Goal: Information Seeking & Learning: Understand process/instructions

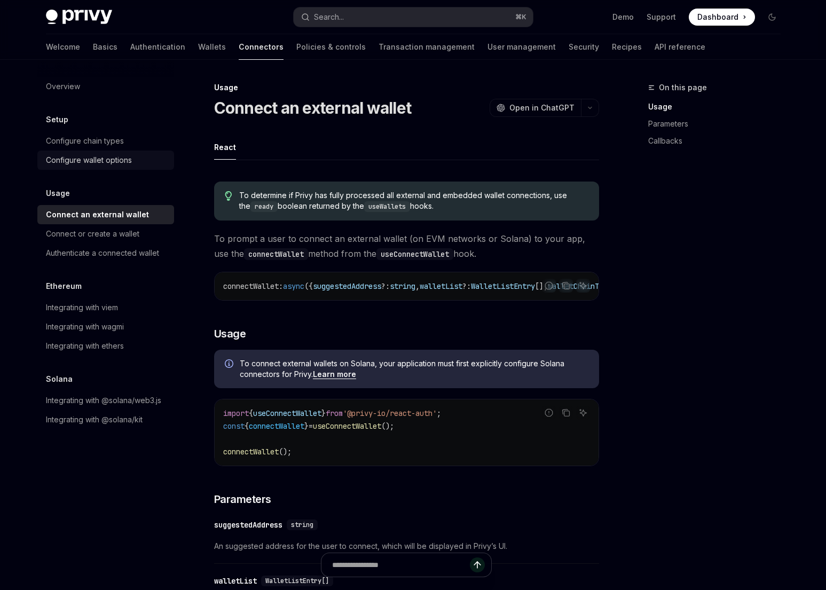
click at [105, 158] on div "Configure wallet options" at bounding box center [89, 160] width 86 height 13
type textarea "*"
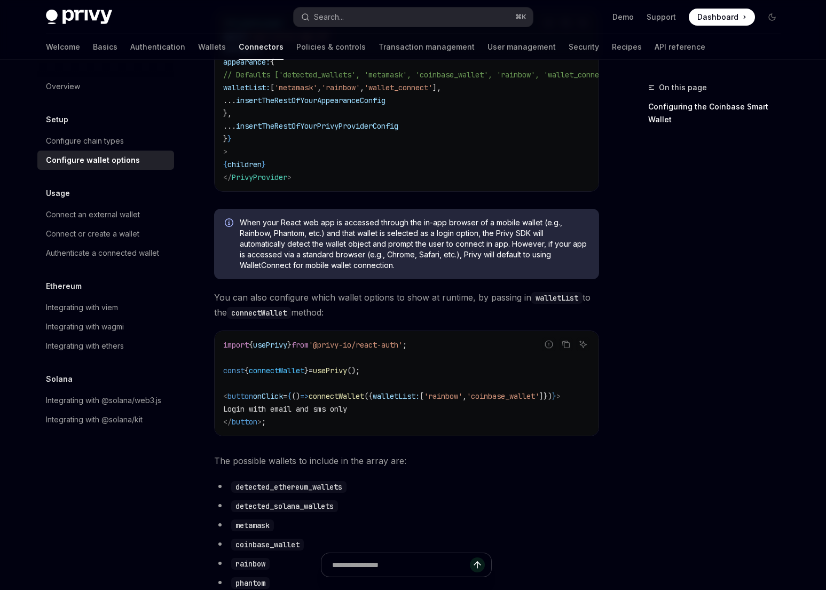
scroll to position [0, 27]
click at [372, 401] on span "walletList:" at bounding box center [395, 396] width 47 height 10
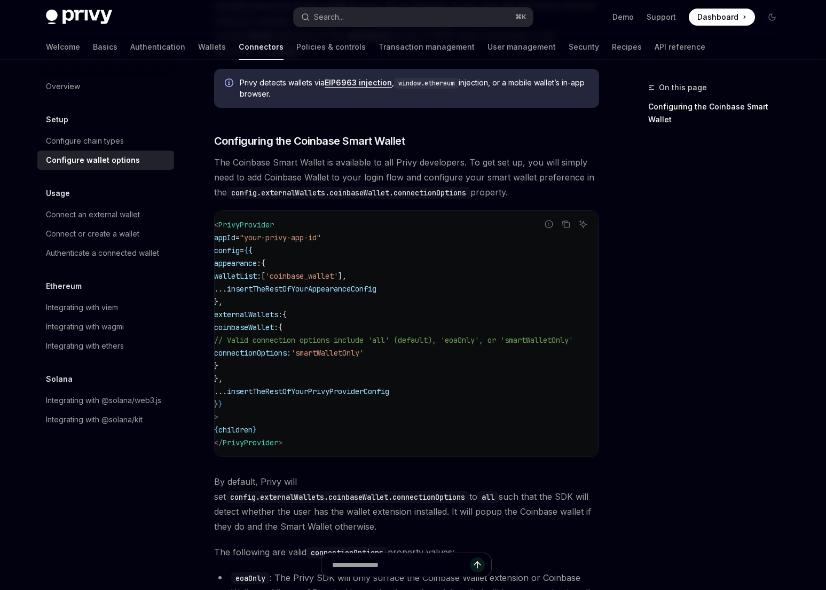
scroll to position [0, 0]
click at [449, 25] on button "Search... ⌘ K" at bounding box center [412, 16] width 239 height 19
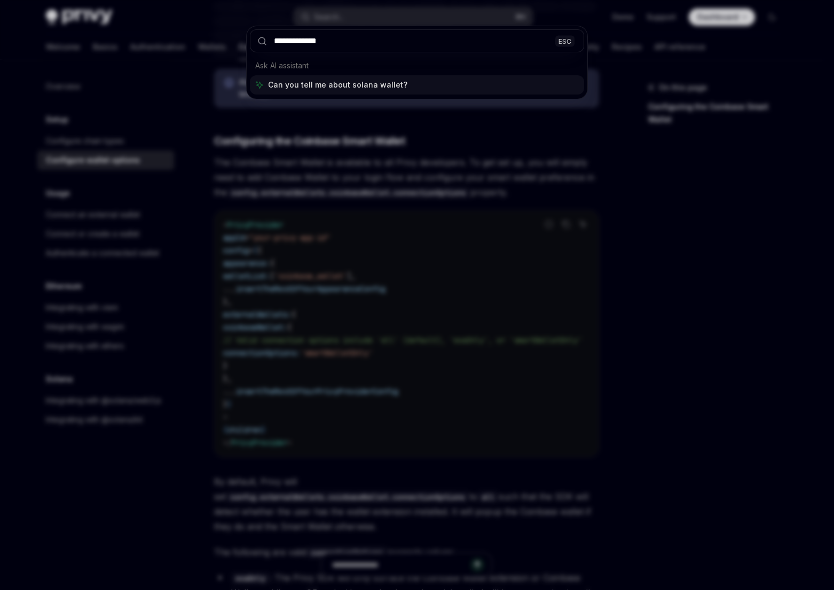
type input "**********"
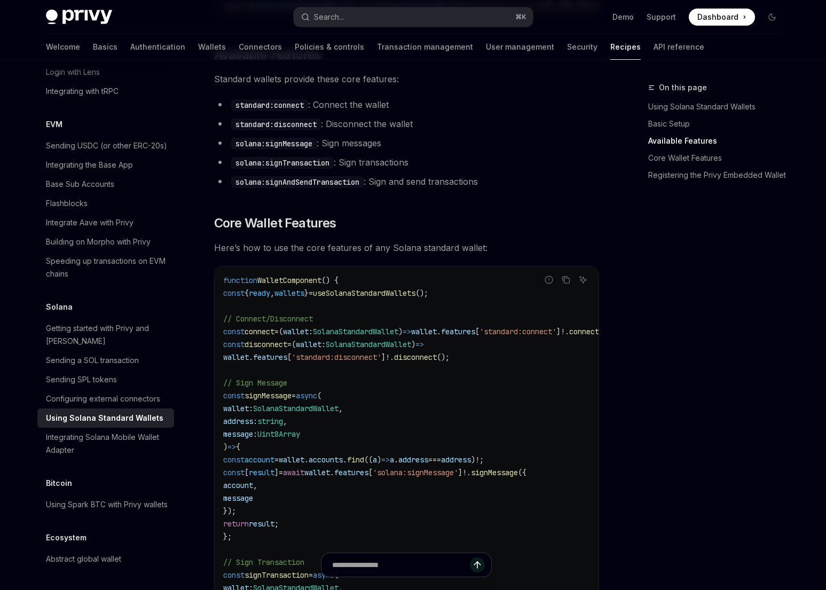
scroll to position [358, 0]
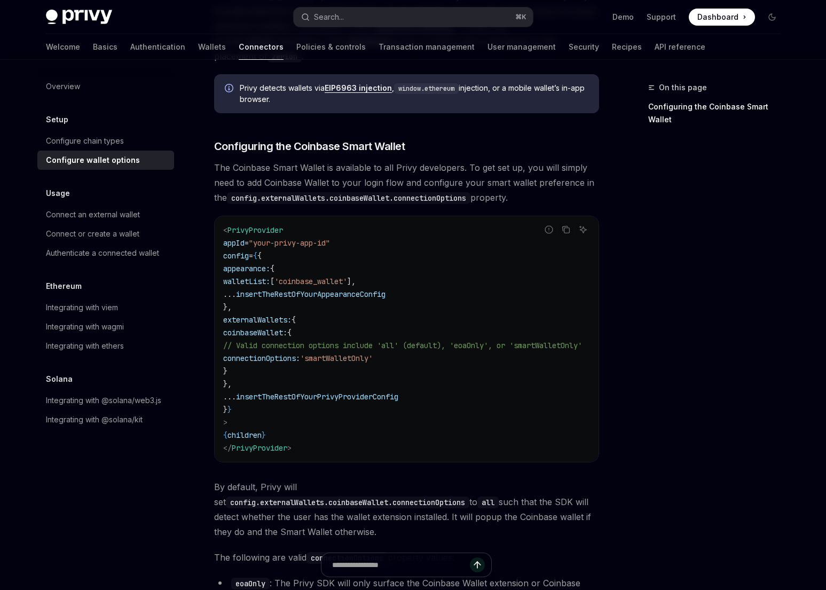
scroll to position [1150, 0]
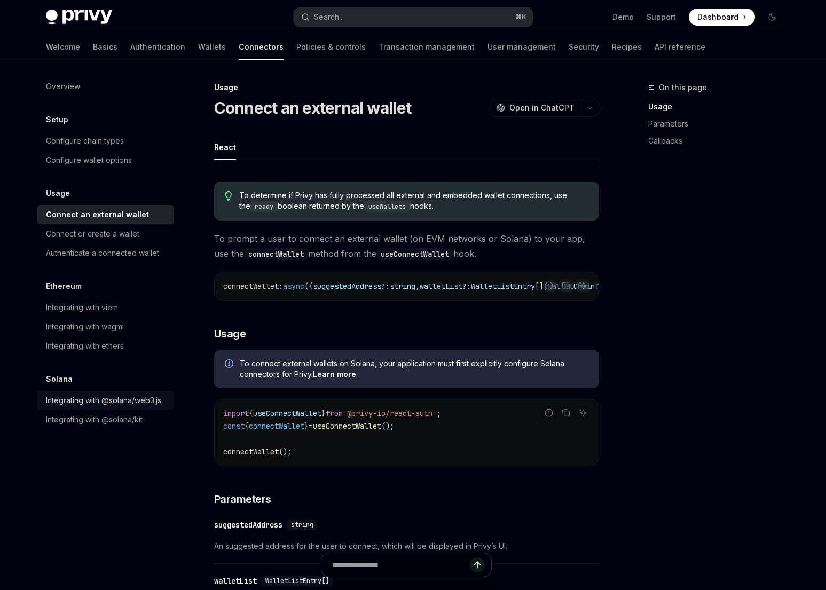
click at [101, 399] on div "Integrating with @solana/web3.js" at bounding box center [103, 400] width 115 height 13
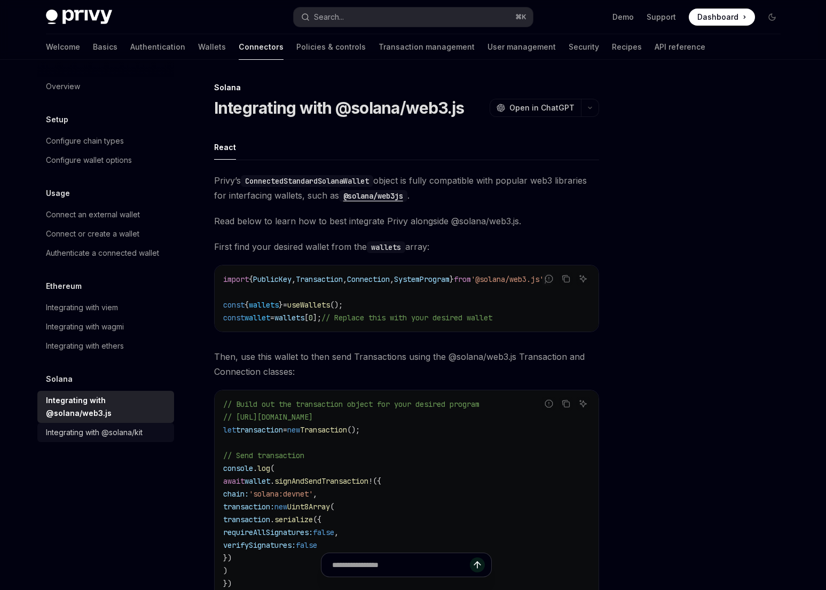
click at [108, 426] on div "Integrating with @solana/kit" at bounding box center [94, 432] width 97 height 13
type textarea "*"
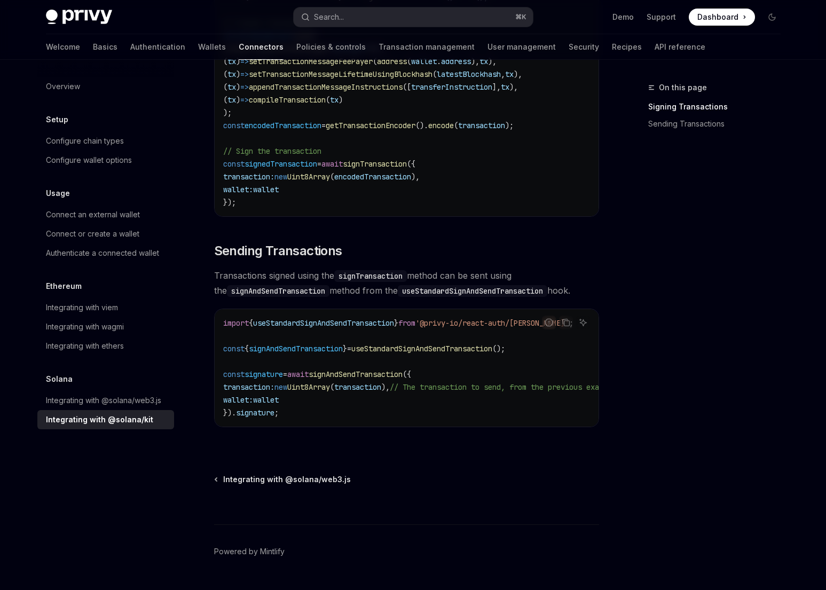
scroll to position [792, 0]
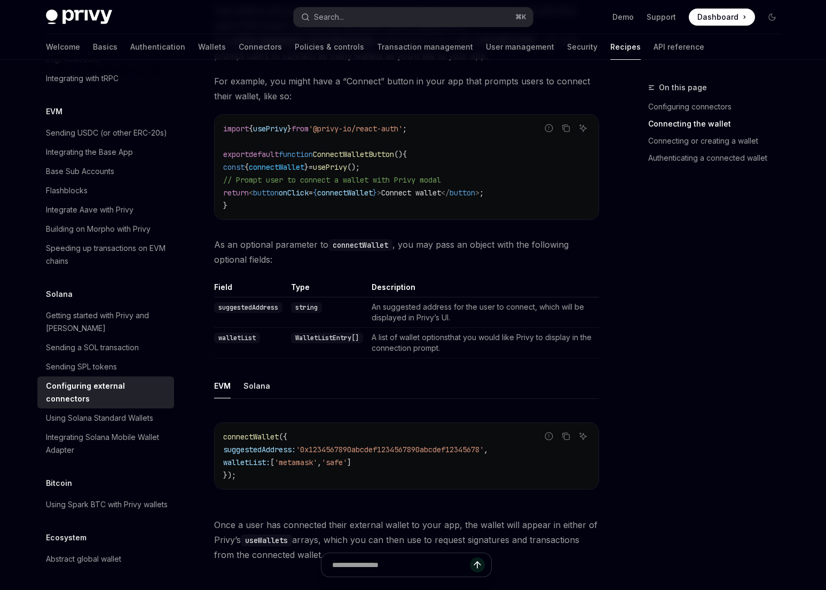
scroll to position [514, 0]
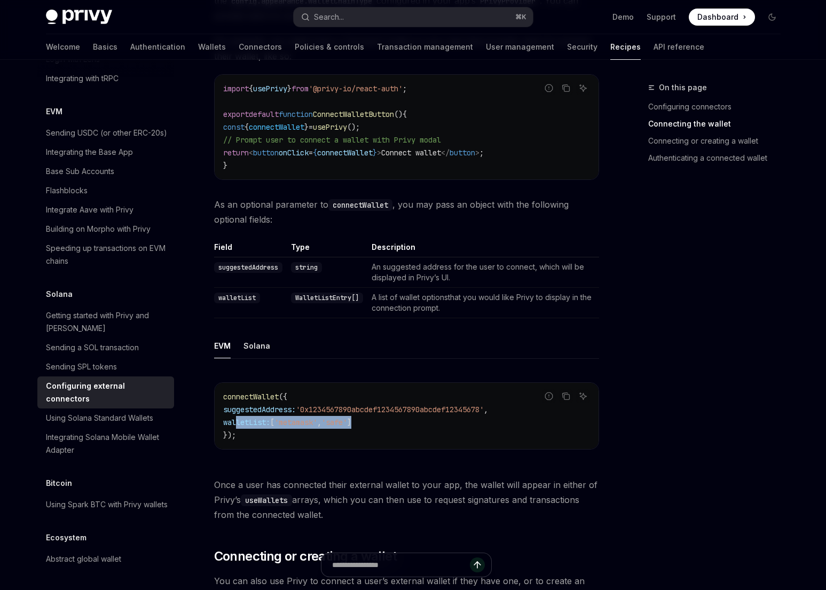
drag, startPoint x: 234, startPoint y: 409, endPoint x: 397, endPoint y: 409, distance: 162.8
click at [384, 409] on code "connectWallet ({ suggestedAddress: '0x1234567890abcdef1234567890abcdef12345678'…" at bounding box center [406, 415] width 367 height 51
click at [404, 409] on code "connectWallet ({ suggestedAddress: '0x1234567890abcdef1234567890abcdef12345678'…" at bounding box center [406, 415] width 367 height 51
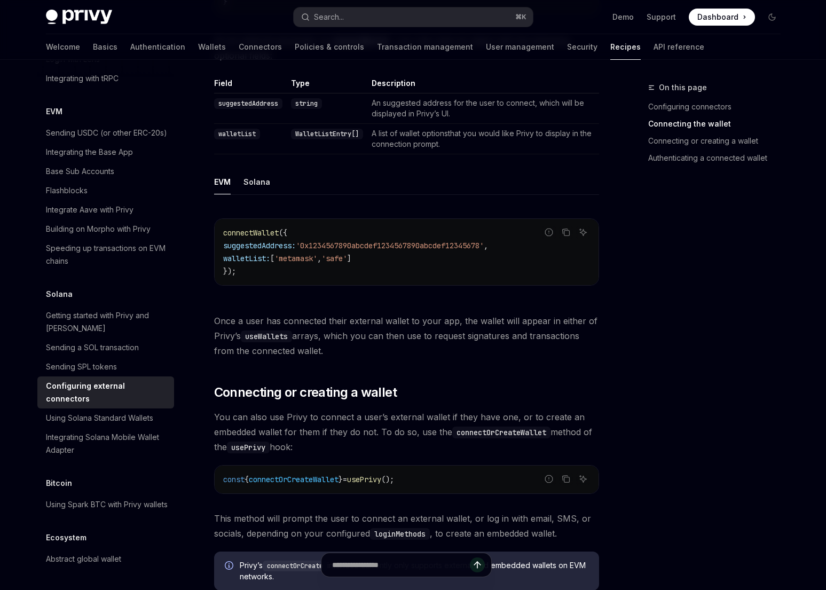
scroll to position [705, 0]
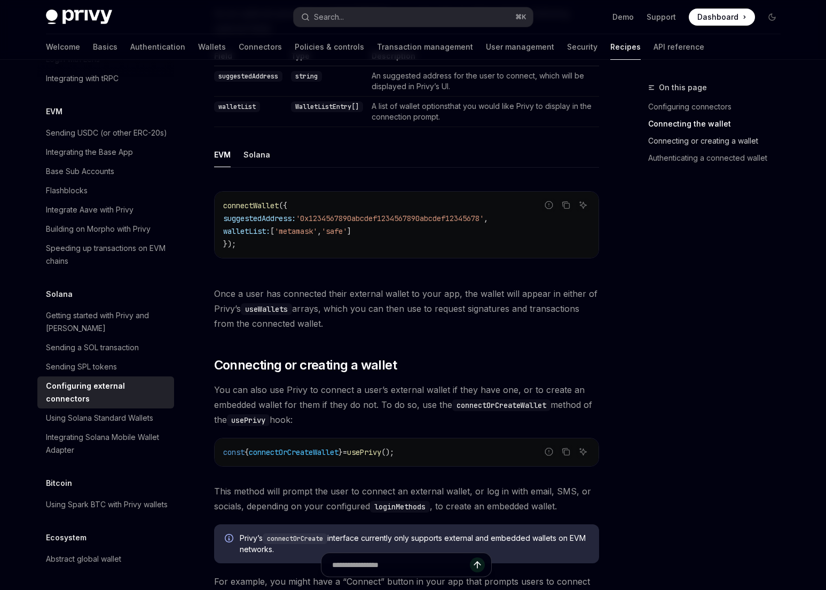
click at [701, 142] on link "Connecting or creating a wallet" at bounding box center [718, 140] width 141 height 17
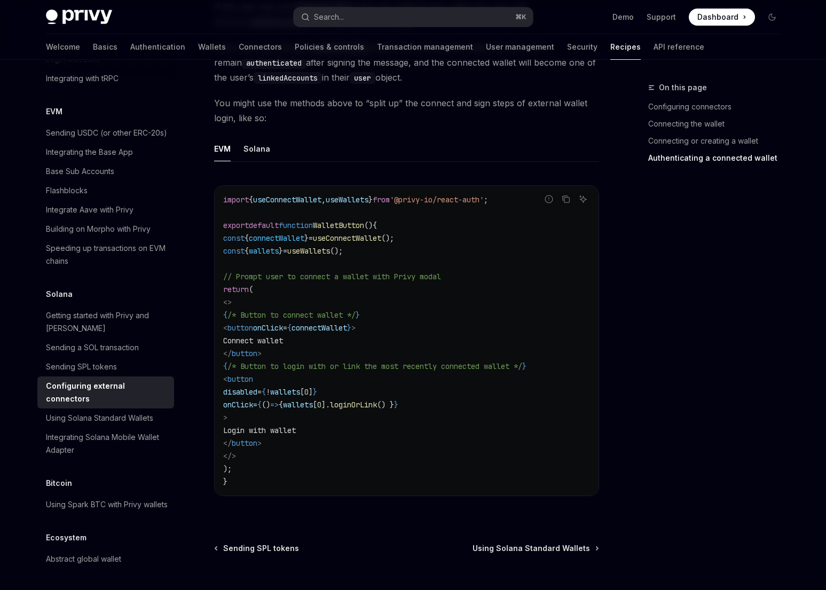
scroll to position [1932, 0]
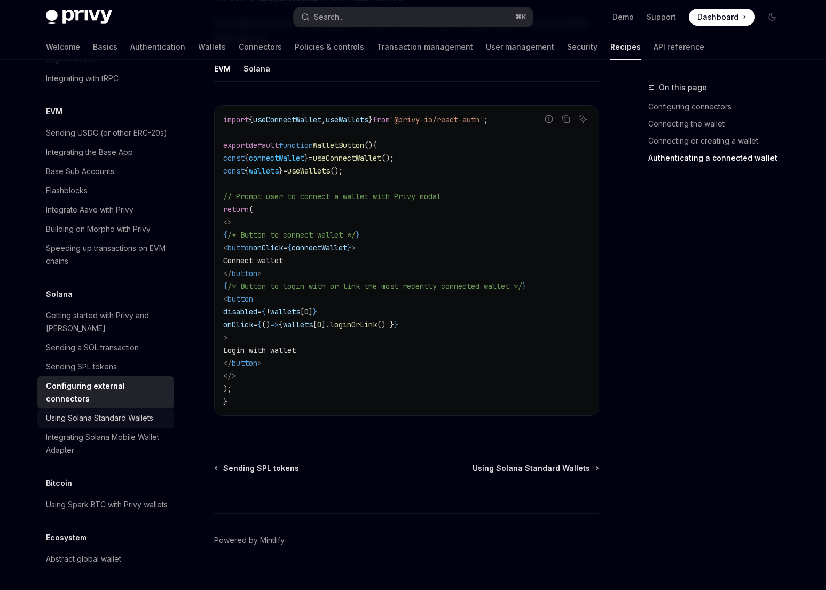
click at [133, 411] on div "Using Solana Standard Wallets" at bounding box center [99, 417] width 107 height 13
type textarea "*"
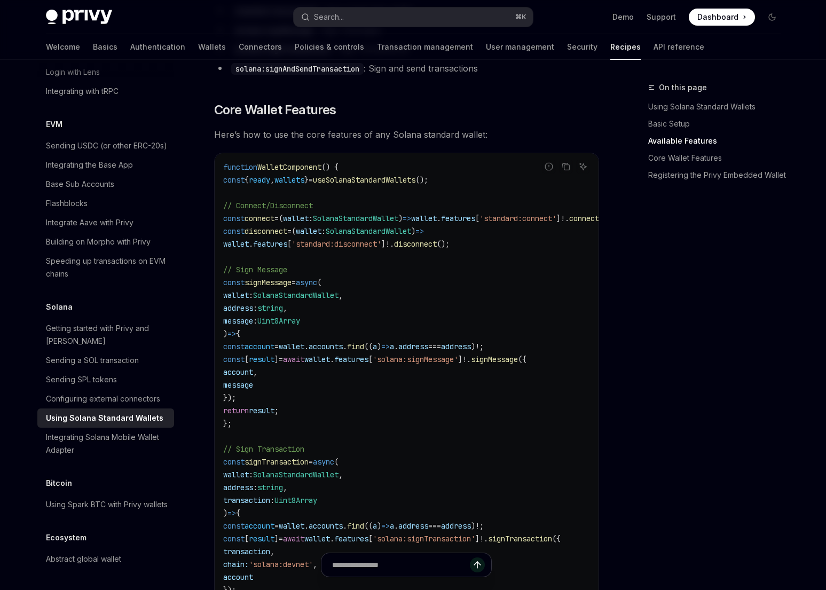
scroll to position [558, 0]
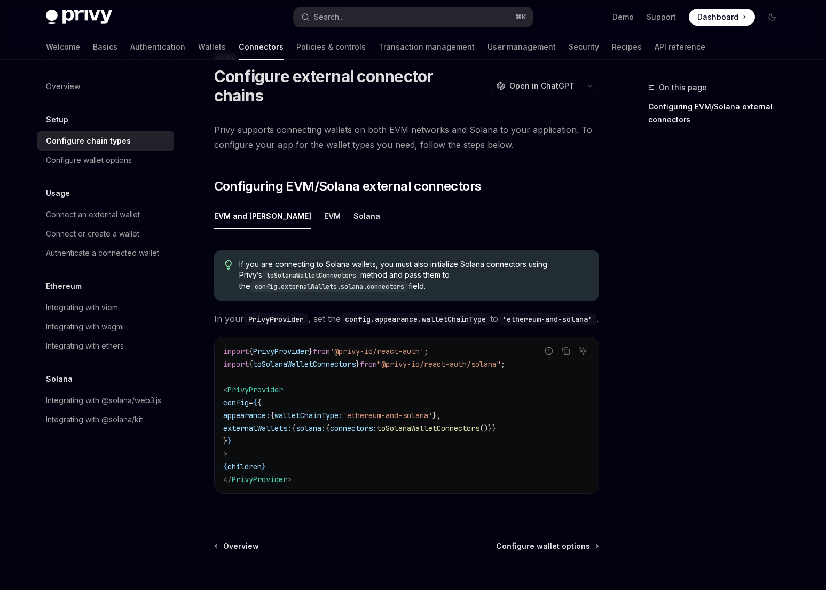
scroll to position [35, 0]
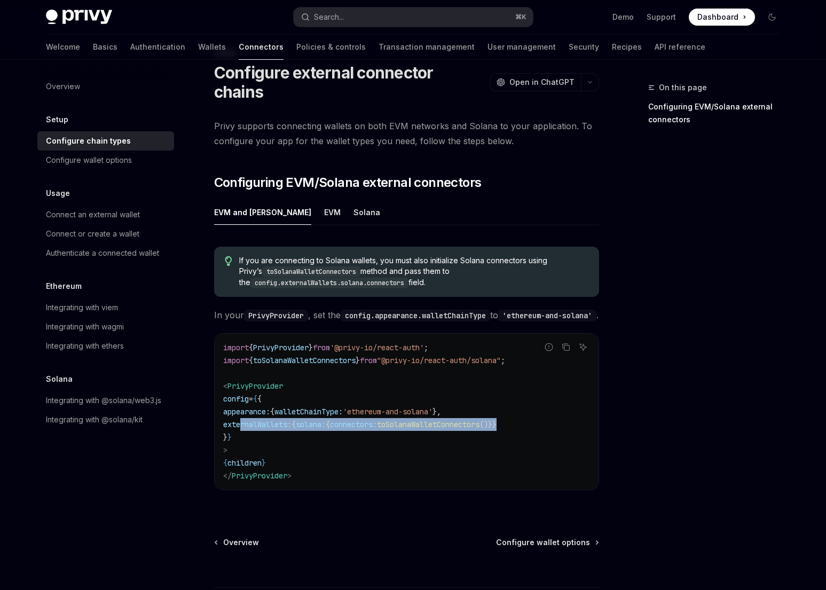
drag, startPoint x: 567, startPoint y: 415, endPoint x: 241, endPoint y: 419, distance: 326.1
click at [241, 419] on code "import { PrivyProvider } from '@privy-io/react-auth' ; import { toSolanaWalletC…" at bounding box center [406, 411] width 367 height 141
copy span "externalWallets: { solana: { connectors: toSolanaWalletConnectors ()}}"
click at [241, 419] on span "externalWallets:" at bounding box center [257, 424] width 68 height 10
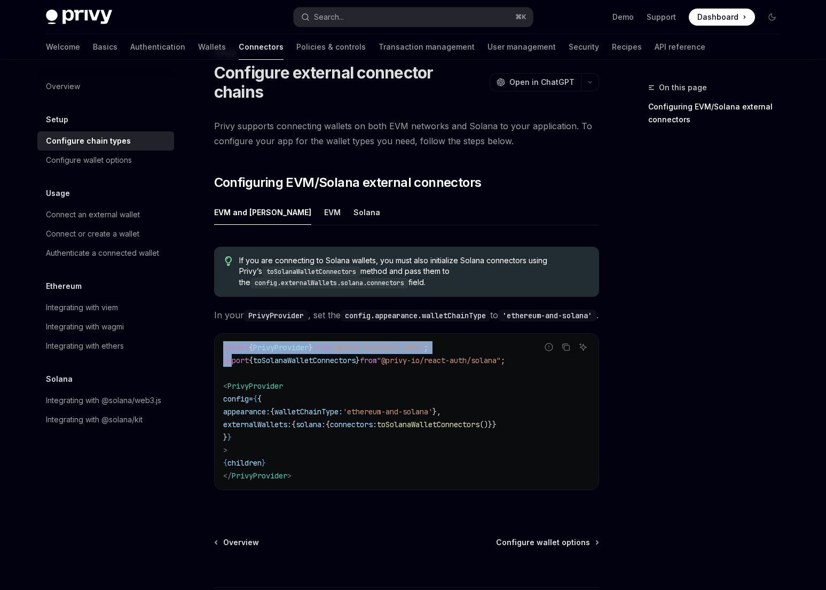
drag, startPoint x: 541, startPoint y: 357, endPoint x: 234, endPoint y: 359, distance: 306.3
click at [233, 358] on div "Report incorrect code Copy Ask AI import { PrivyProvider } from '@privy-io/reac…" at bounding box center [406, 411] width 385 height 157
click at [234, 359] on span "import" at bounding box center [236, 360] width 26 height 10
drag, startPoint x: 234, startPoint y: 359, endPoint x: 531, endPoint y: 357, distance: 297.2
click at [531, 356] on div "Report incorrect code Copy Ask AI import { PrivyProvider } from '@privy-io/reac…" at bounding box center [406, 411] width 385 height 157
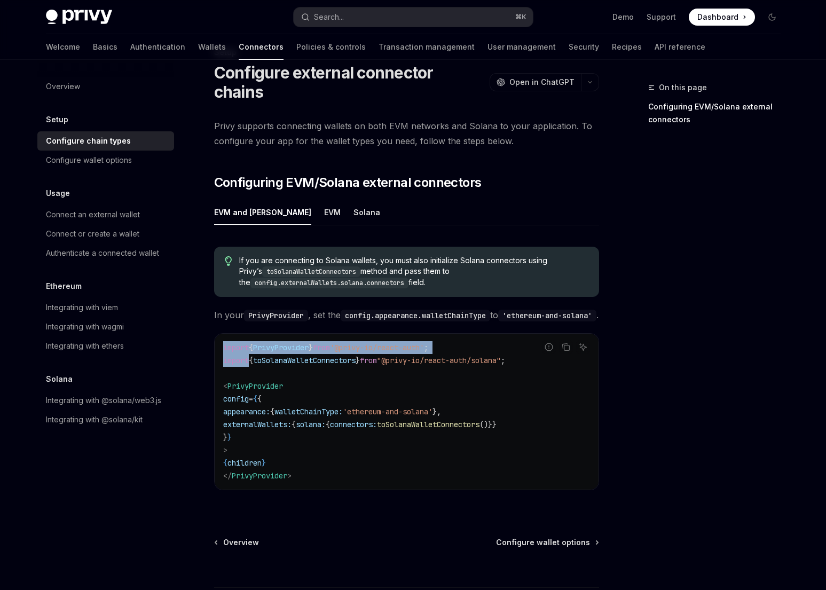
click at [377, 355] on span "from" at bounding box center [368, 360] width 17 height 10
click at [498, 355] on span ""@privy-io/react-auth/solana"" at bounding box center [439, 360] width 124 height 10
drag, startPoint x: 534, startPoint y: 355, endPoint x: 251, endPoint y: 352, distance: 282.3
click at [251, 352] on div "Report incorrect code Copy Ask AI import { PrivyProvider } from '@privy-io/reac…" at bounding box center [406, 411] width 385 height 157
click at [251, 355] on span "{" at bounding box center [251, 360] width 4 height 10
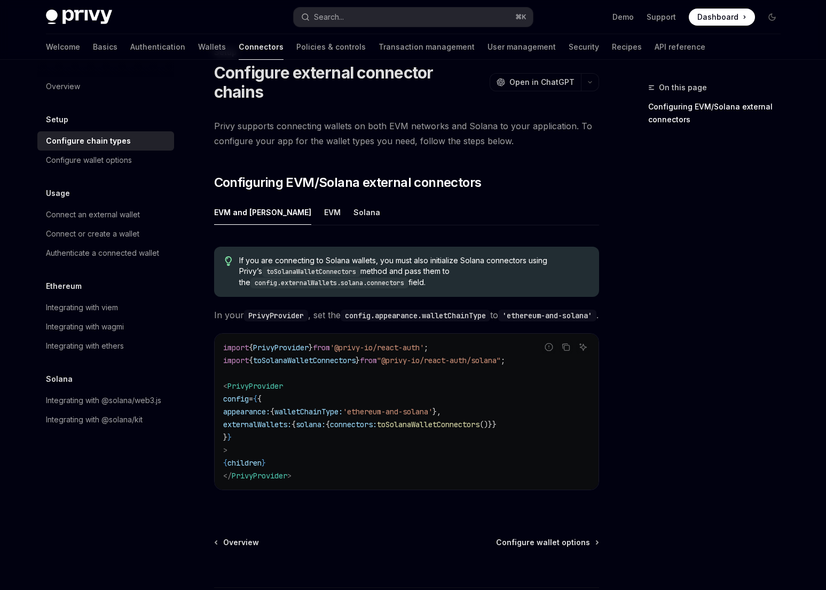
click at [414, 355] on span ""@privy-io/react-auth/solana"" at bounding box center [439, 360] width 124 height 10
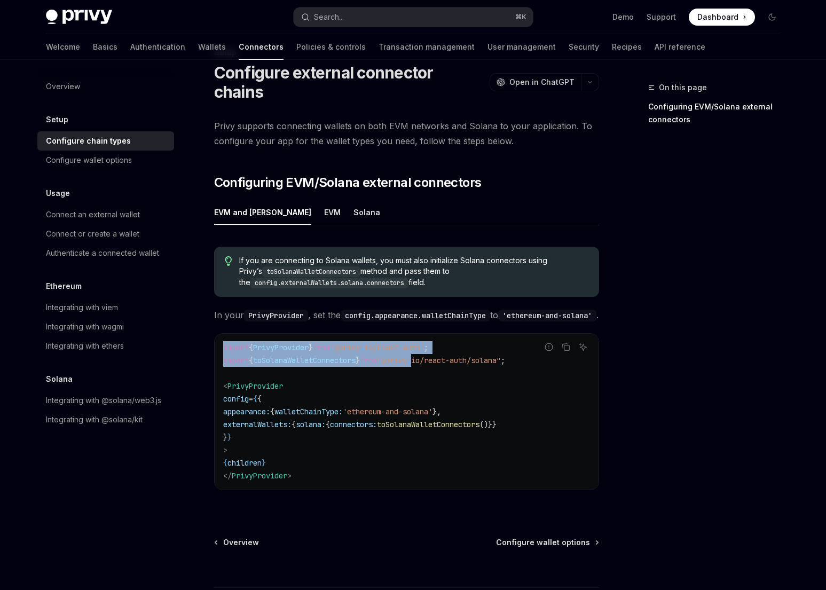
drag, startPoint x: 414, startPoint y: 354, endPoint x: 515, endPoint y: 355, distance: 101.4
click at [515, 355] on div "Report incorrect code Copy Ask AI import { PrivyProvider } from '@privy-io/reac…" at bounding box center [406, 411] width 385 height 157
click at [515, 358] on div "Report incorrect code" at bounding box center [548, 363] width 75 height 11
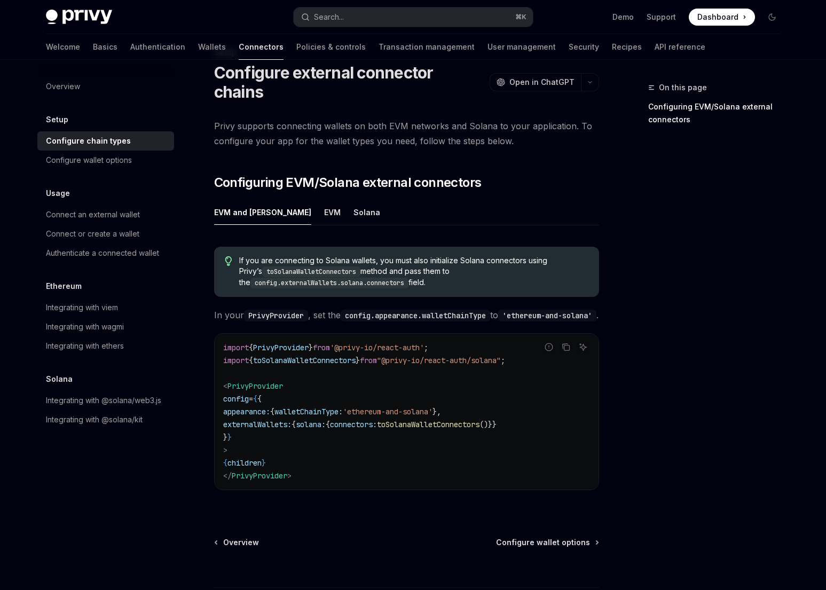
click at [235, 360] on code "import { PrivyProvider } from '@privy-io/react-auth' ; import { toSolanaWalletC…" at bounding box center [406, 411] width 367 height 141
click at [235, 355] on span "import" at bounding box center [236, 360] width 26 height 10
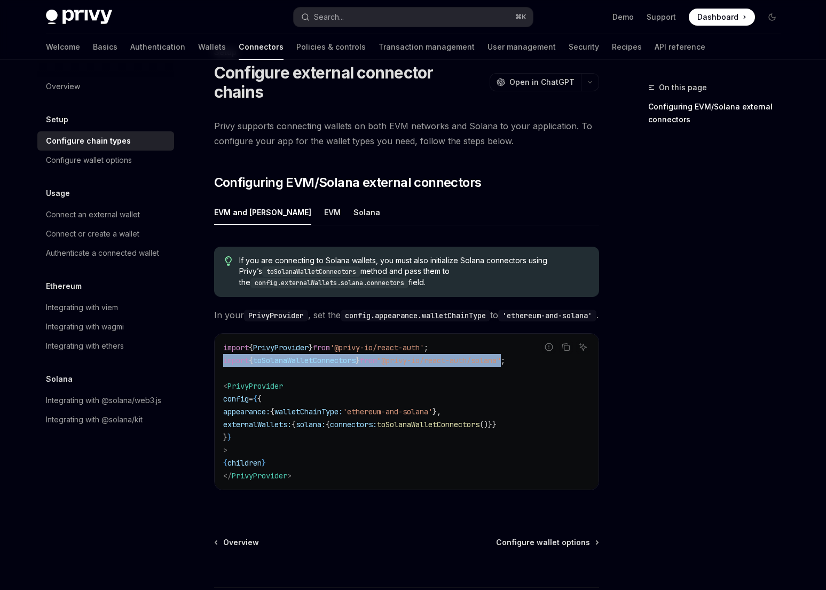
drag, startPoint x: 235, startPoint y: 355, endPoint x: 508, endPoint y: 353, distance: 272.7
click at [505, 355] on span "import { toSolanaWalletConnectors } from "@privy-io/react-auth/solana" ;" at bounding box center [364, 360] width 282 height 10
copy span "import { toSolanaWalletConnectors } from "@privy-io/react-auth/solana"
click at [501, 355] on span ""@privy-io/react-auth/solana"" at bounding box center [439, 360] width 124 height 10
